Goal: Task Accomplishment & Management: Use online tool/utility

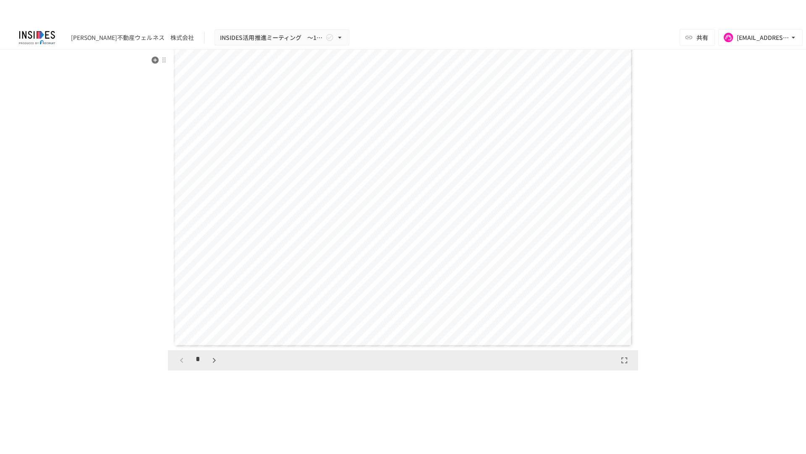
scroll to position [1806, 0]
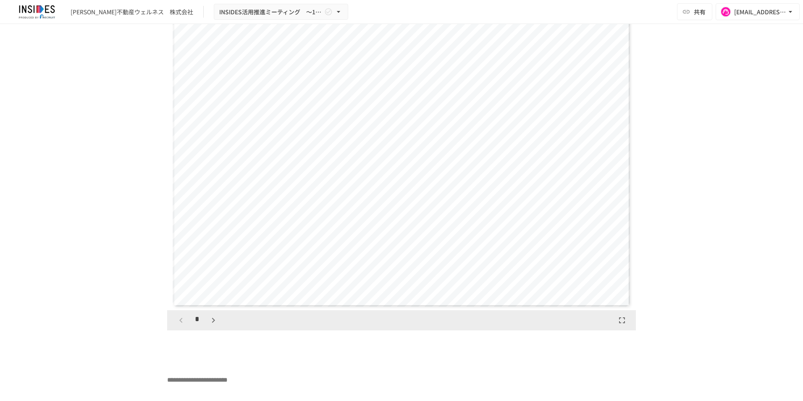
click at [622, 325] on icon "button" at bounding box center [622, 320] width 10 height 10
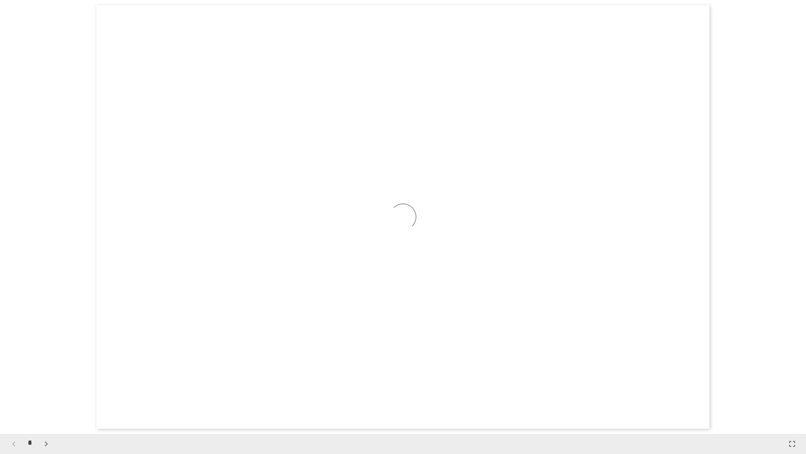
scroll to position [3467, 0]
click at [45, 400] on icon "button" at bounding box center [46, 443] width 10 height 10
click at [46, 400] on icon "button" at bounding box center [46, 443] width 10 height 10
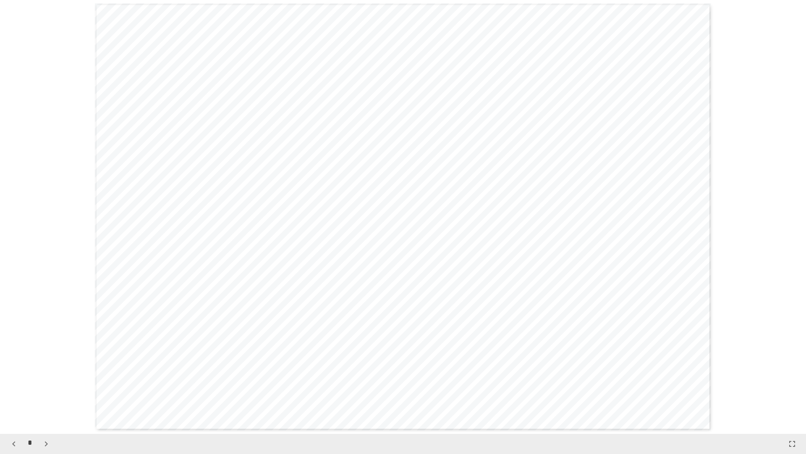
click at [45, 400] on icon "button" at bounding box center [46, 443] width 10 height 10
click at [47, 400] on icon "button" at bounding box center [46, 443] width 10 height 10
click at [13, 400] on icon "button" at bounding box center [13, 443] width 3 height 5
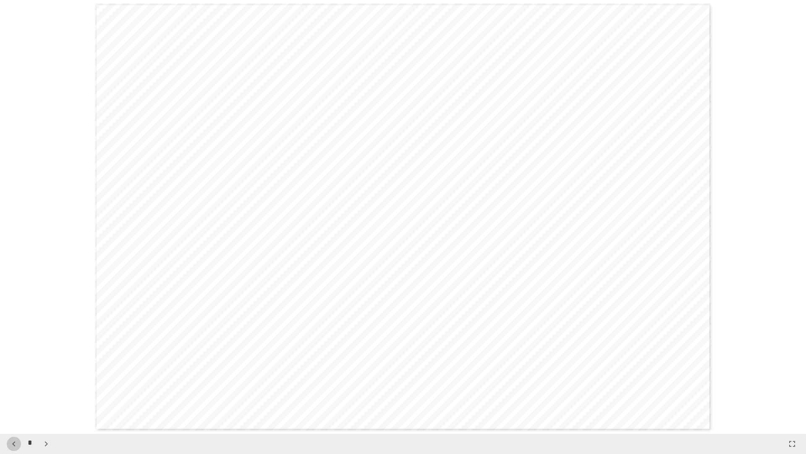
scroll to position [1300, 0]
click at [42, 400] on icon "button" at bounding box center [46, 443] width 10 height 10
click at [43, 400] on icon "button" at bounding box center [46, 443] width 10 height 10
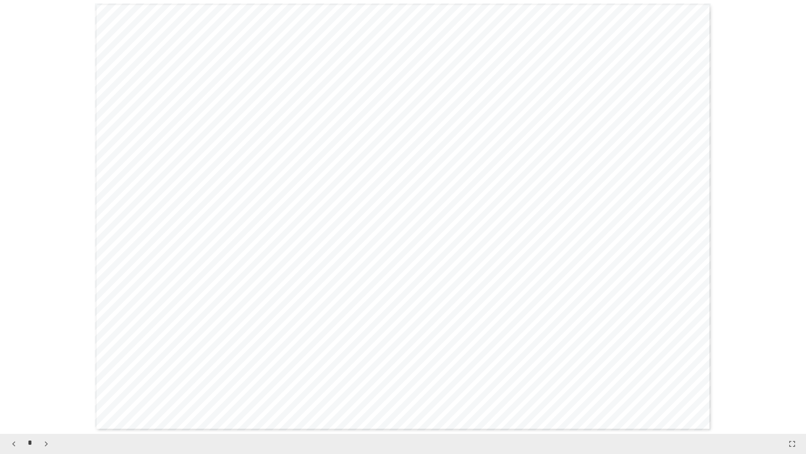
click at [46, 400] on icon "button" at bounding box center [46, 443] width 10 height 10
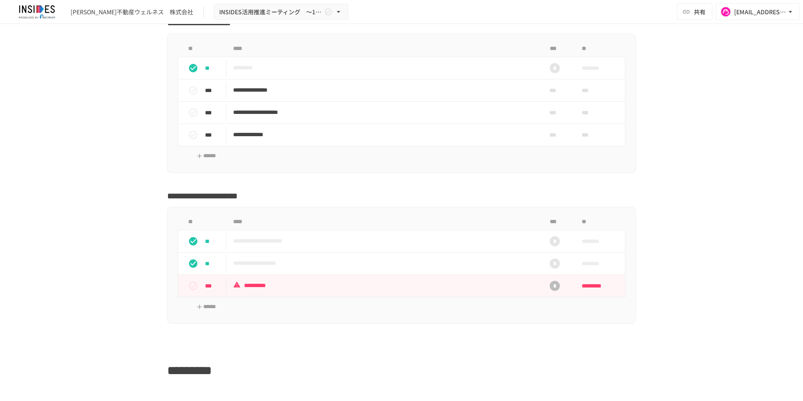
scroll to position [2168, 0]
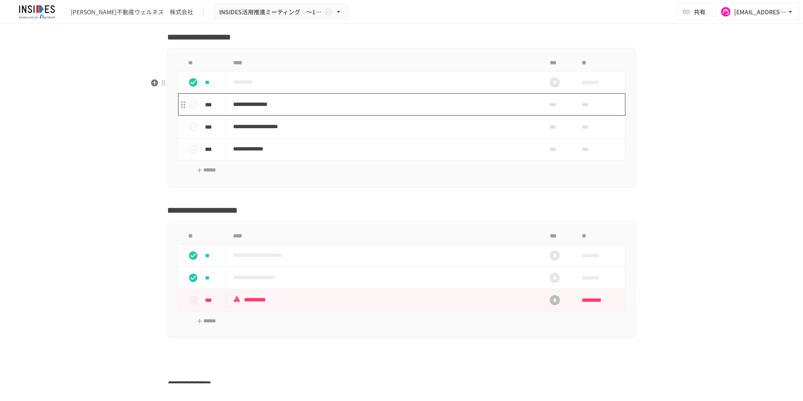
click at [426, 110] on p "**********" at bounding box center [384, 104] width 302 height 10
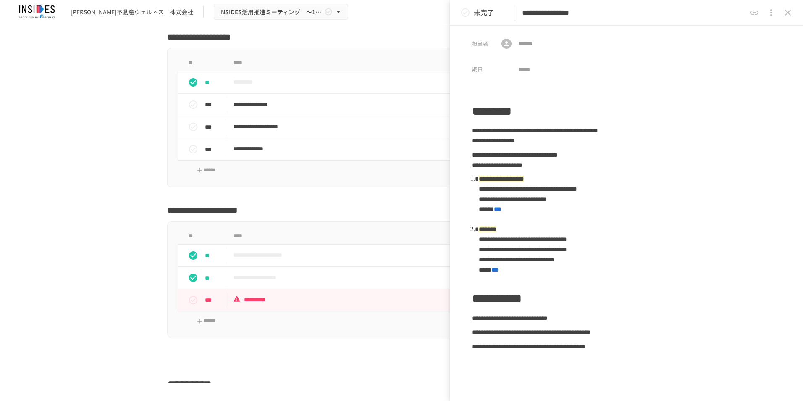
click at [790, 13] on icon "close drawer" at bounding box center [788, 13] width 10 height 10
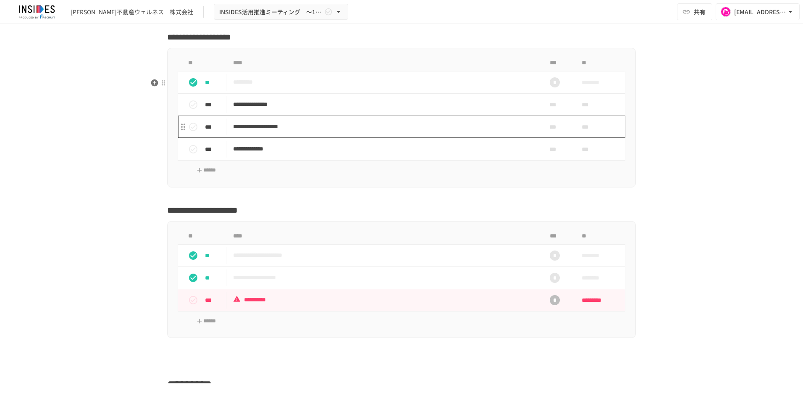
click at [353, 132] on p "**********" at bounding box center [384, 126] width 302 height 10
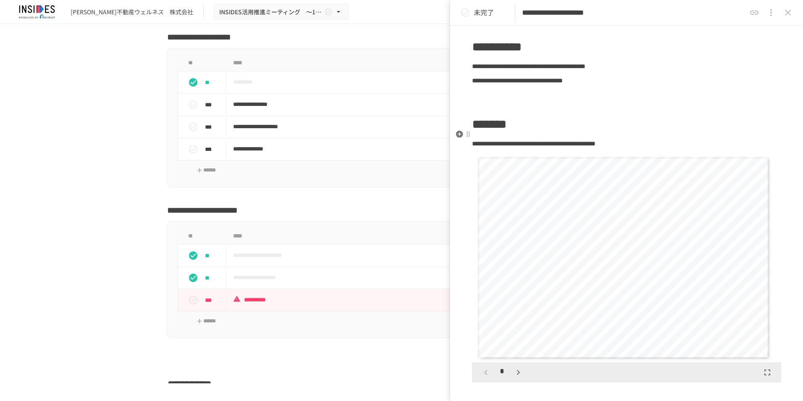
scroll to position [168, 0]
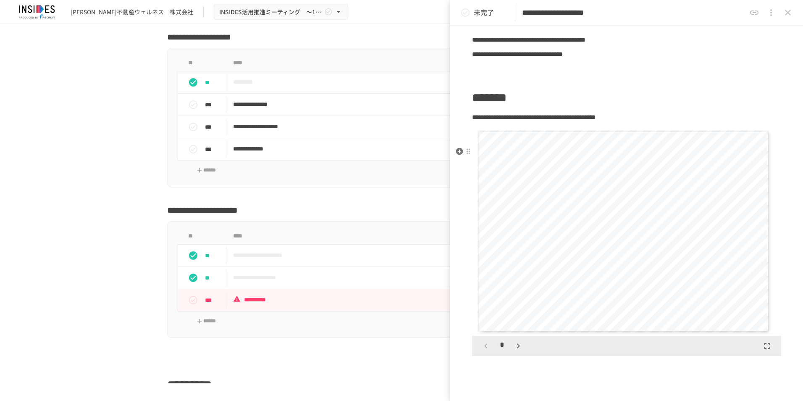
click at [517, 351] on icon "button" at bounding box center [518, 346] width 10 height 10
click at [789, 16] on icon "close drawer" at bounding box center [788, 13] width 10 height 10
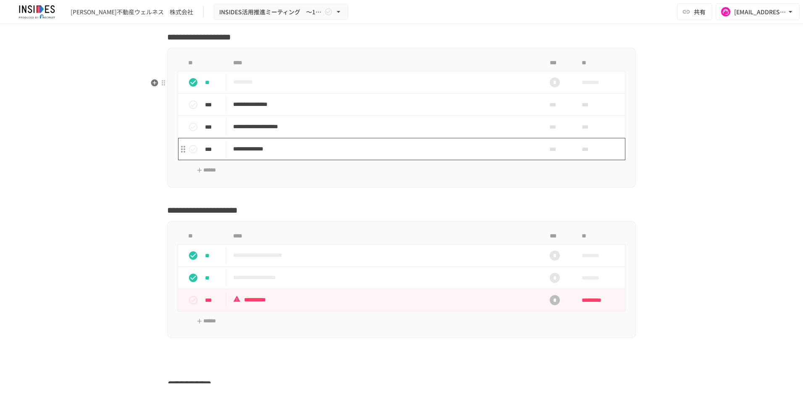
click at [352, 154] on p "**********" at bounding box center [384, 149] width 302 height 10
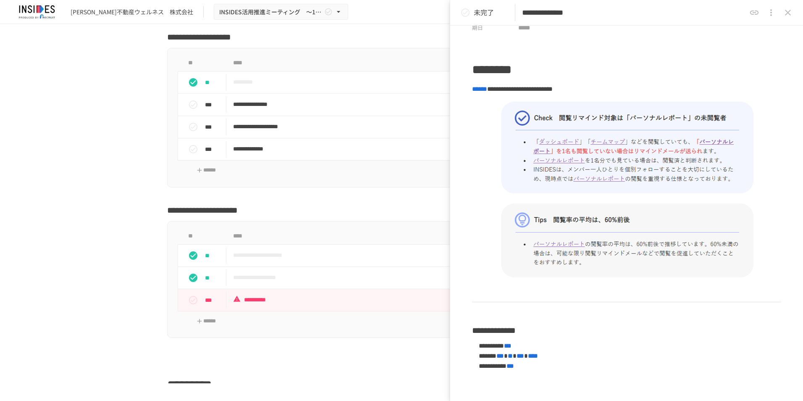
scroll to position [42, 0]
click at [790, 18] on button "close drawer" at bounding box center [787, 12] width 17 height 17
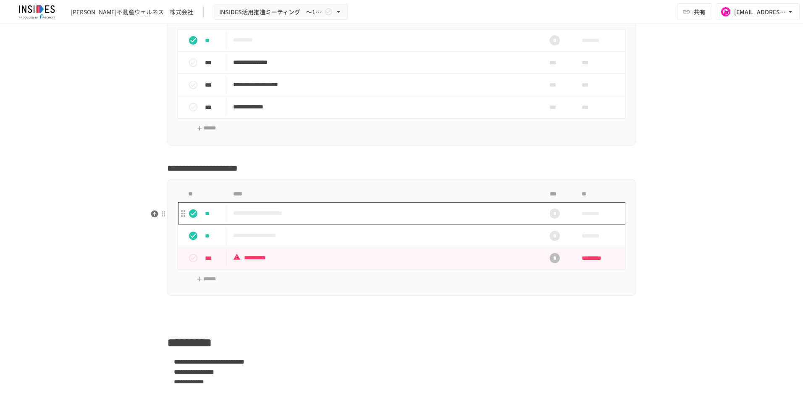
scroll to position [2252, 0]
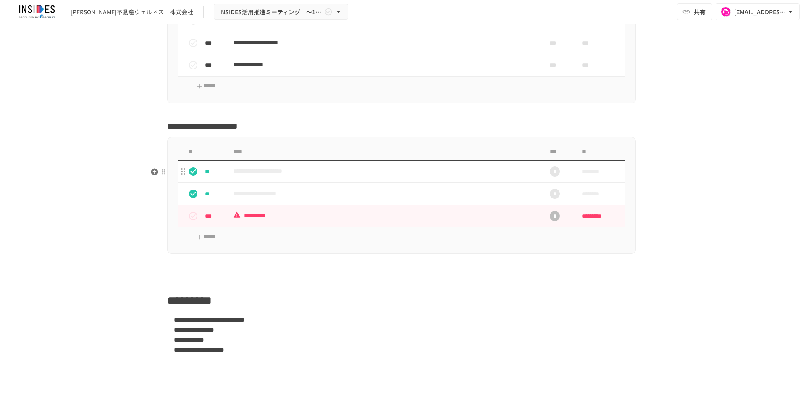
click at [328, 182] on td "**********" at bounding box center [383, 171] width 315 height 22
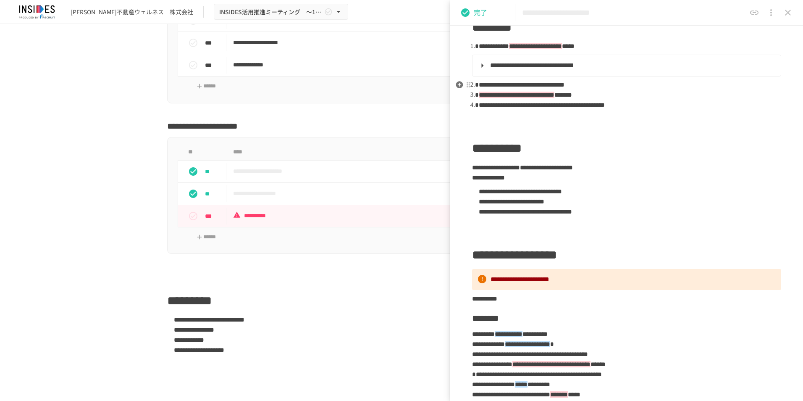
scroll to position [126, 0]
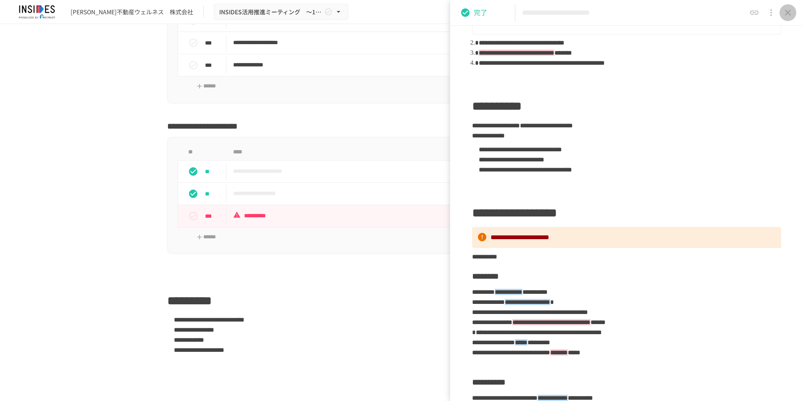
click at [786, 15] on icon "close drawer" at bounding box center [788, 13] width 6 height 6
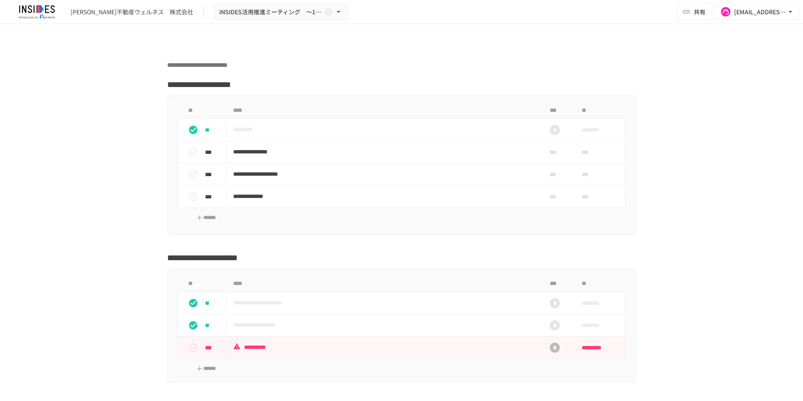
scroll to position [2126, 0]
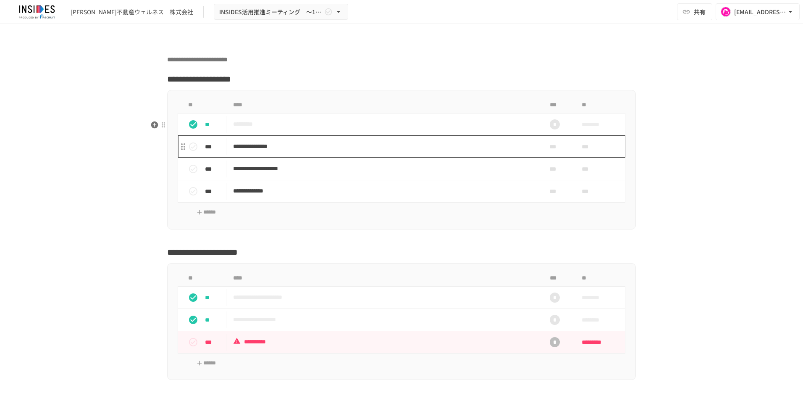
click at [383, 157] on td "**********" at bounding box center [383, 146] width 315 height 22
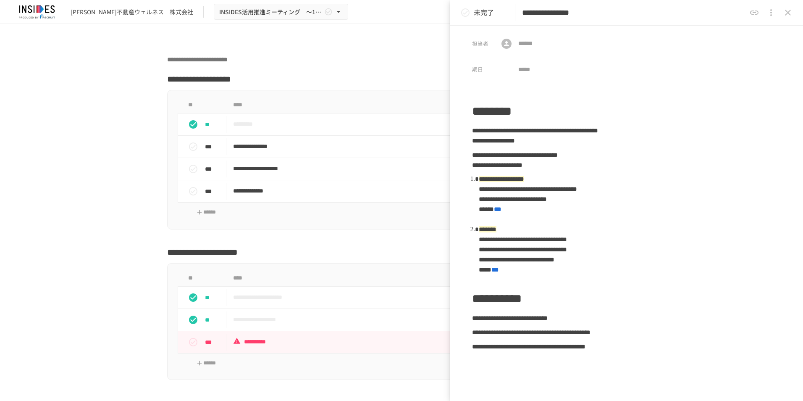
click at [94, 173] on div "**********" at bounding box center [401, 203] width 803 height 359
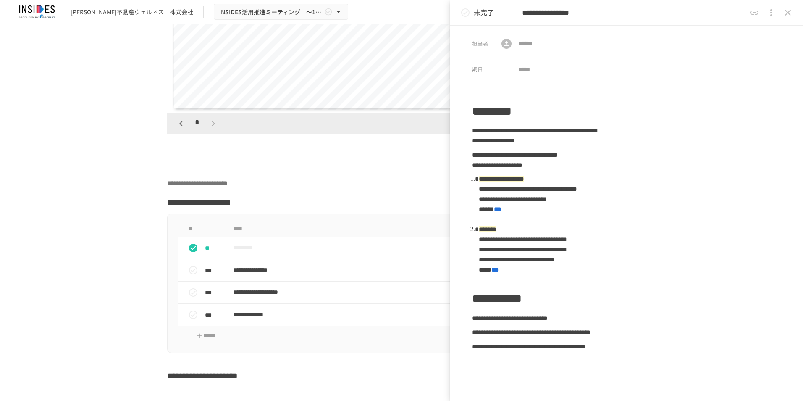
scroll to position [2000, 0]
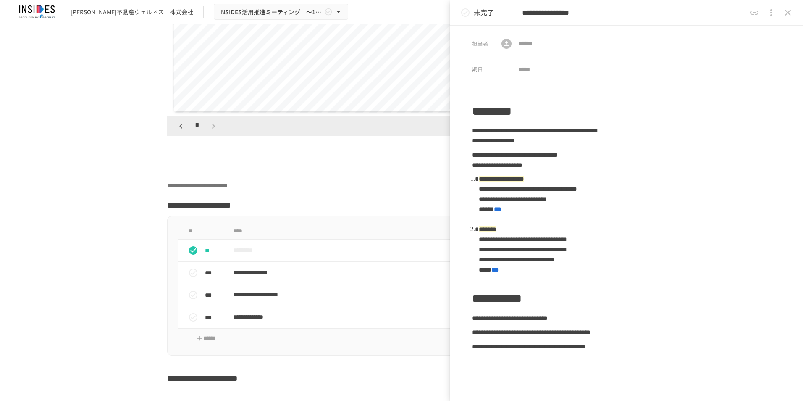
click at [789, 16] on icon "close drawer" at bounding box center [788, 13] width 10 height 10
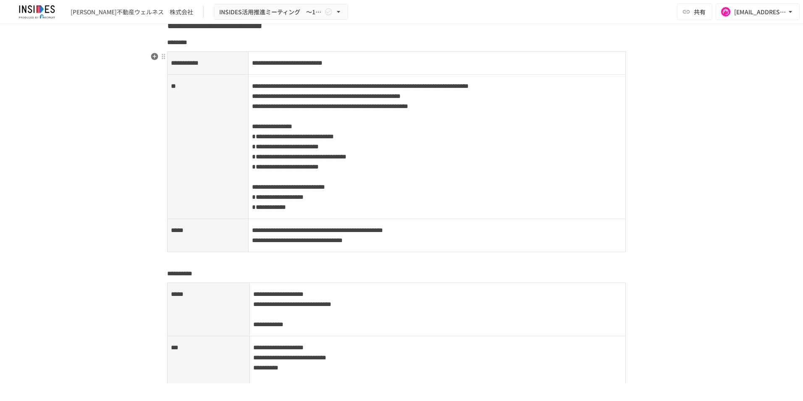
scroll to position [1092, 0]
